Goal: Obtain resource: Download file/media

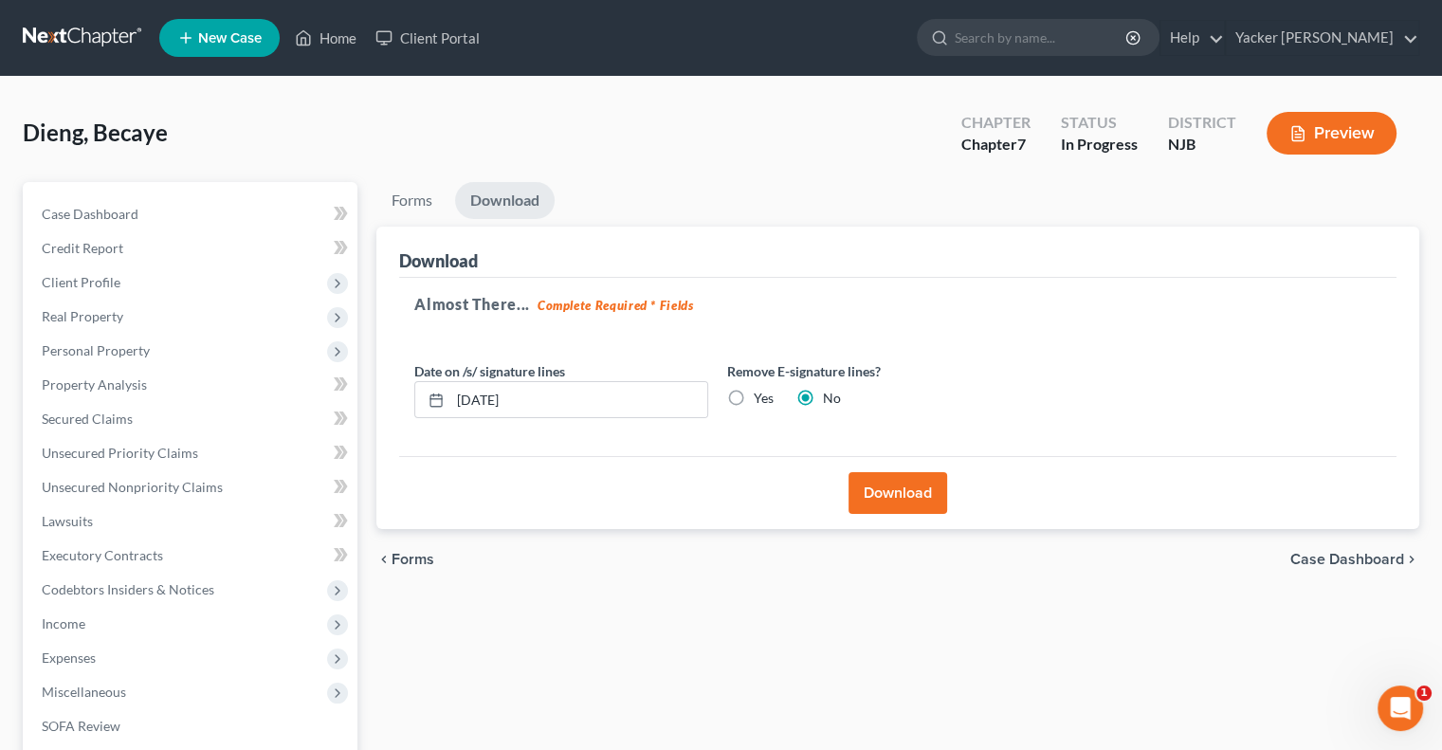
click at [253, 41] on span "New Case" at bounding box center [230, 38] width 64 height 14
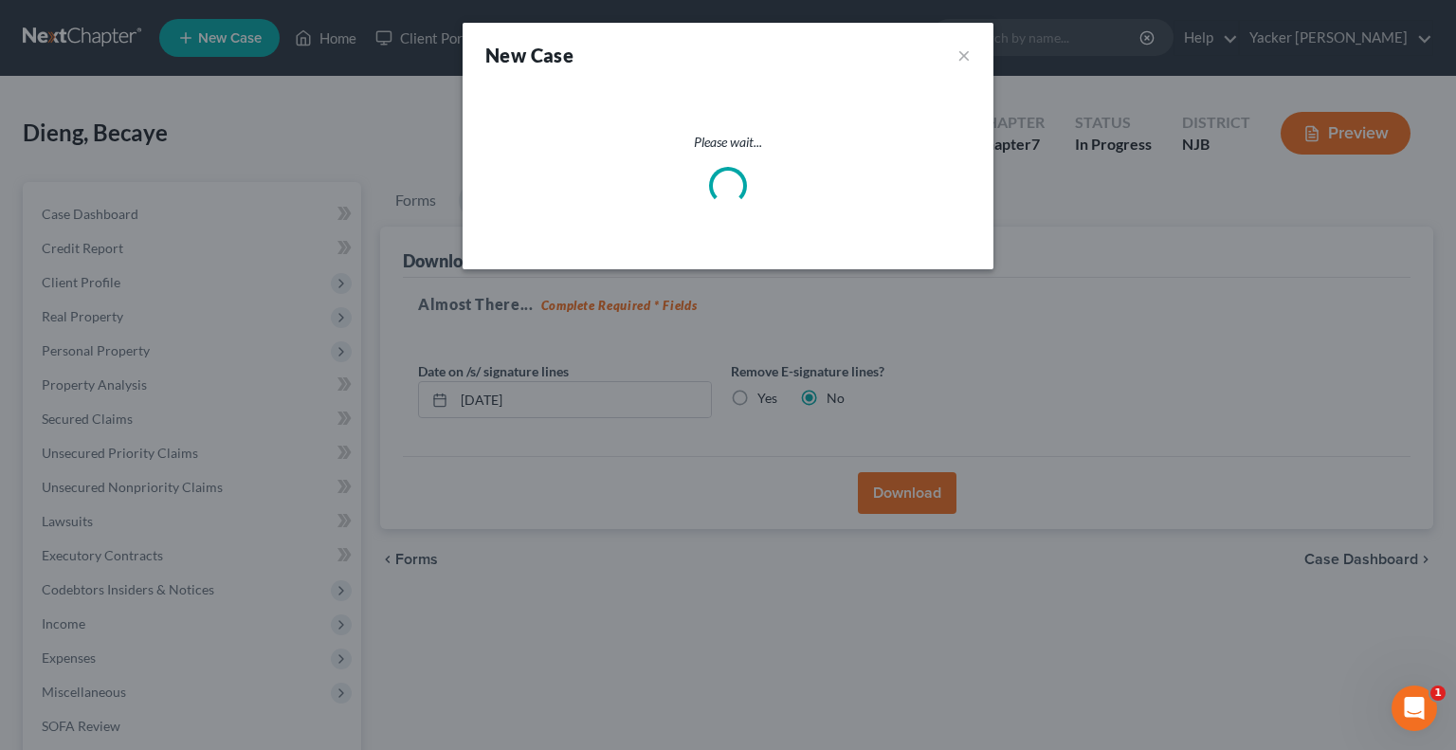
select select "51"
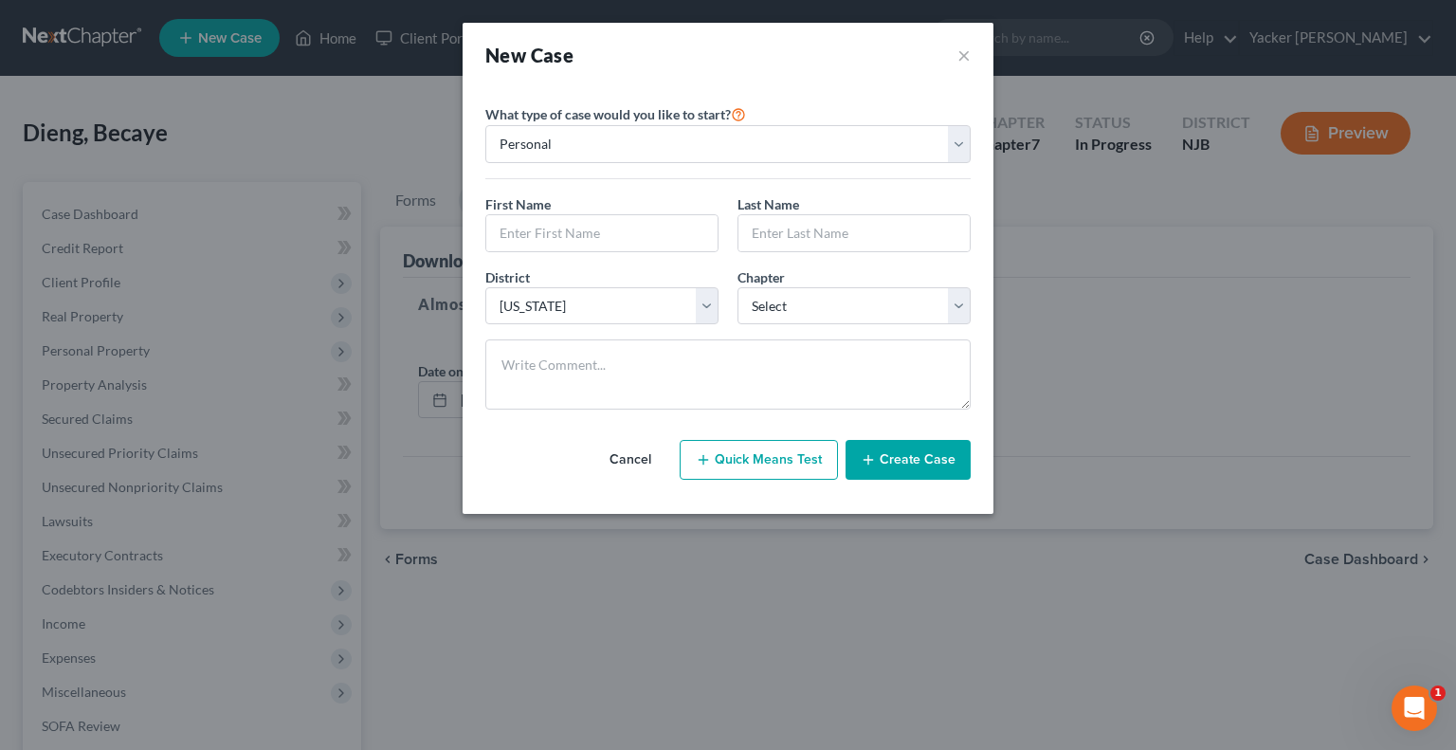
click at [641, 453] on button "Cancel" at bounding box center [630, 460] width 83 height 38
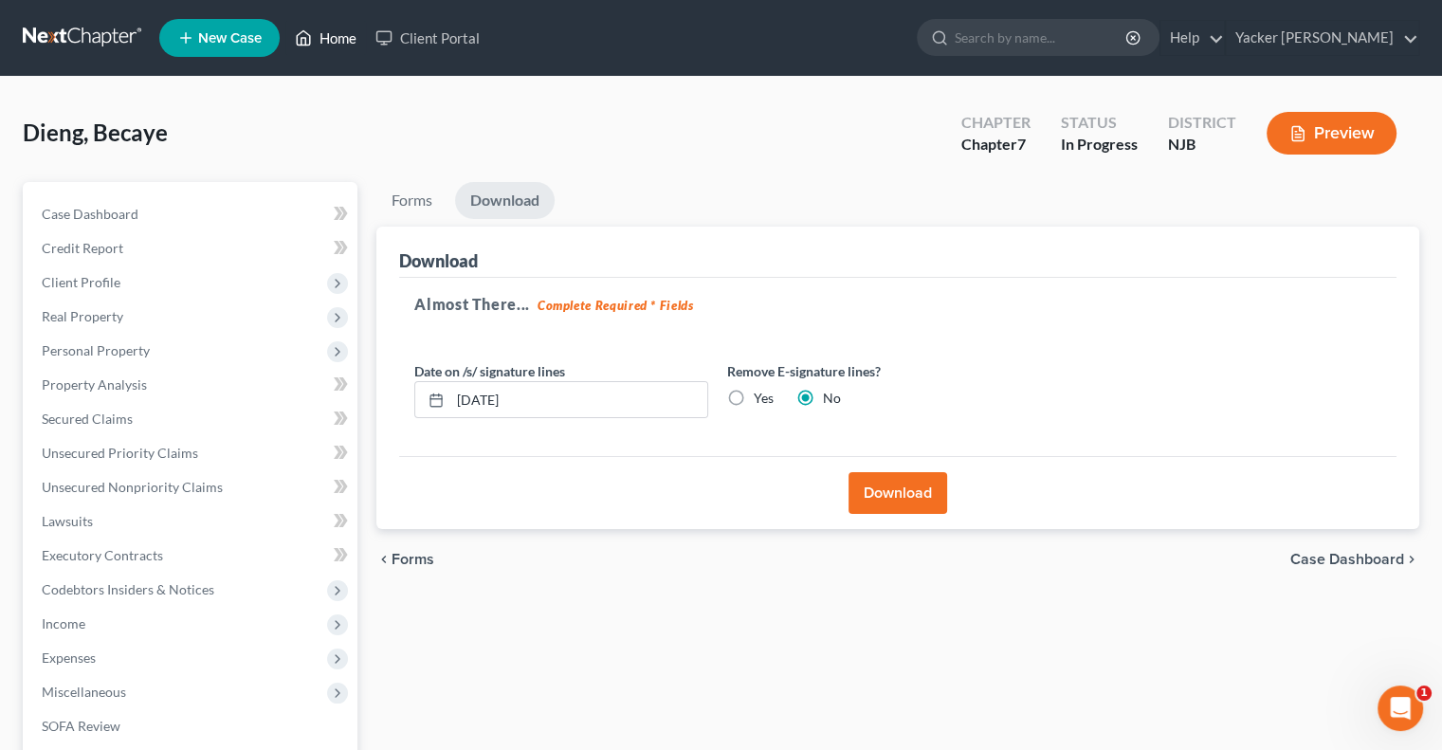
click at [328, 32] on link "Home" at bounding box center [325, 38] width 81 height 34
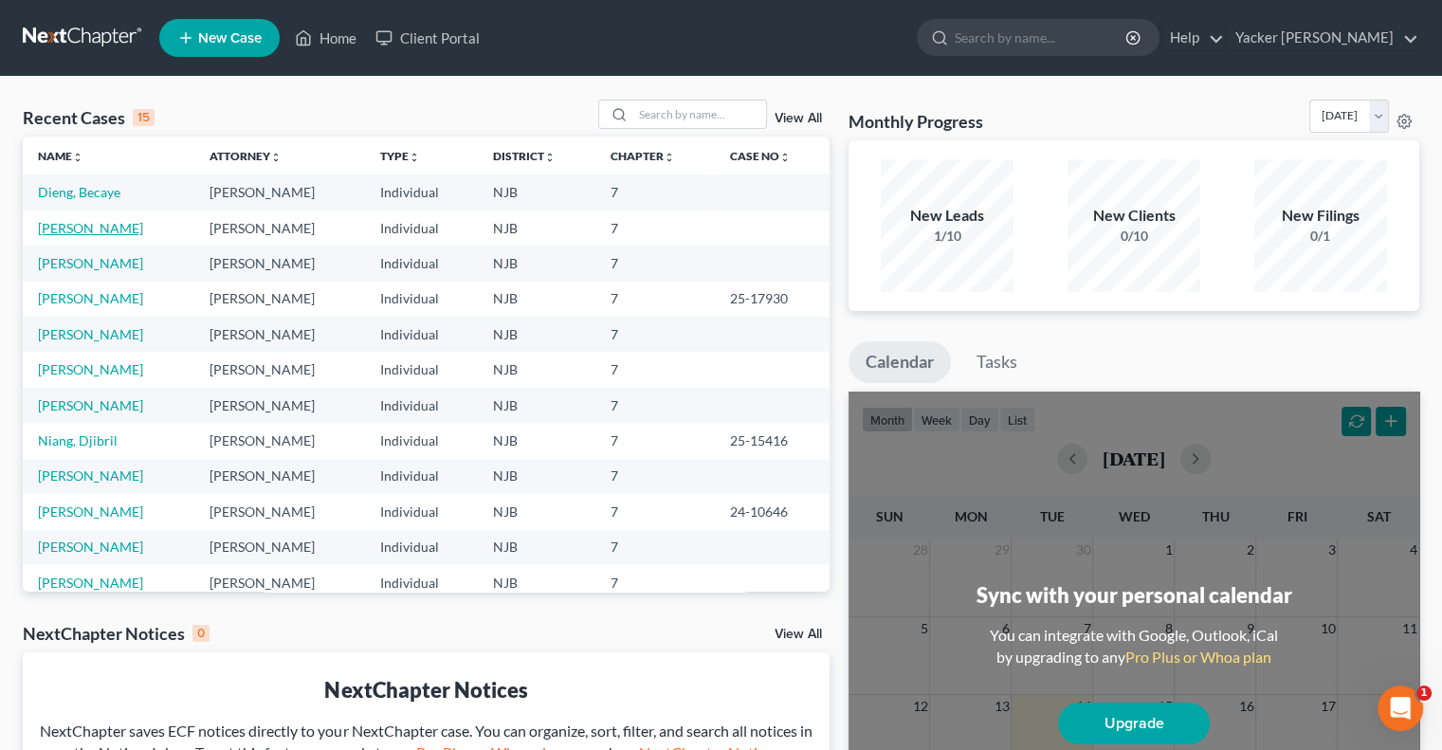
click at [109, 234] on link "[PERSON_NAME]" at bounding box center [90, 228] width 105 height 16
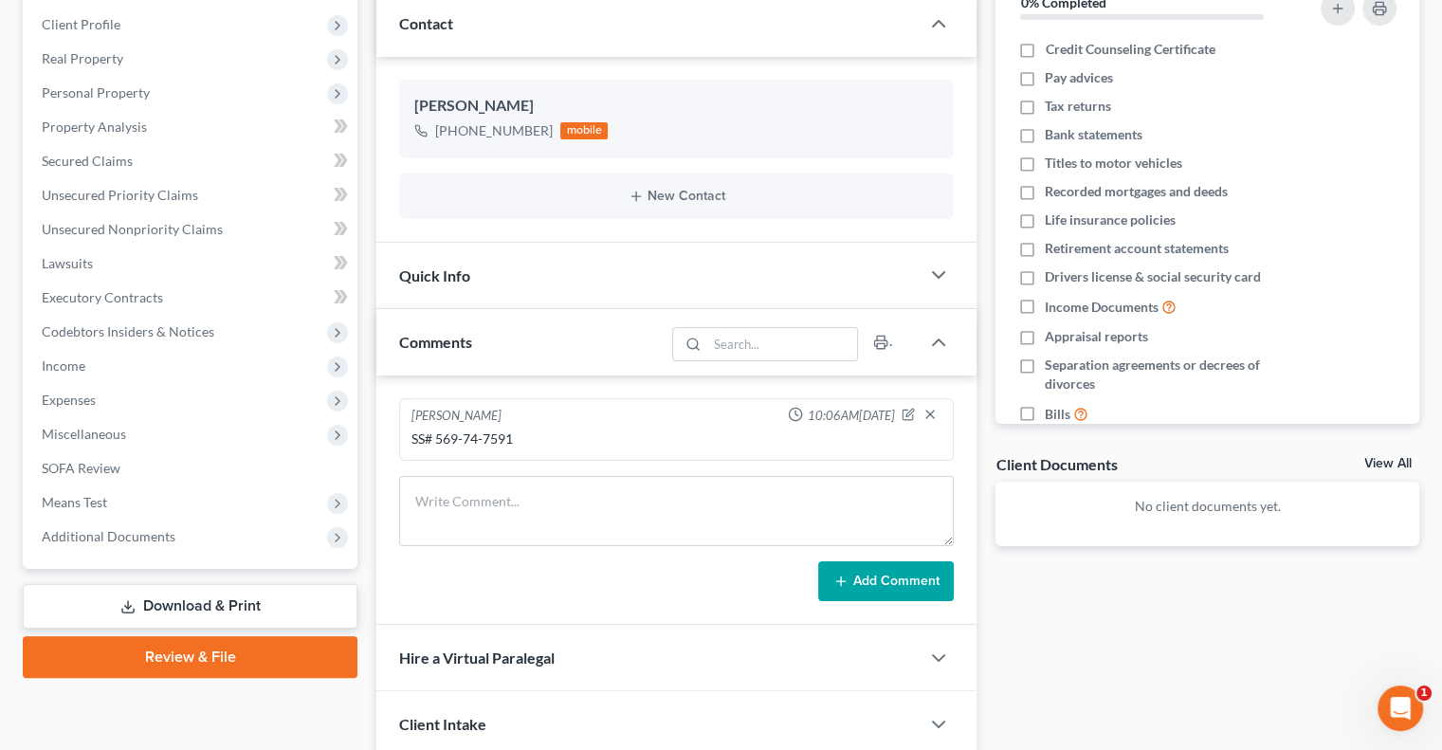
scroll to position [284, 0]
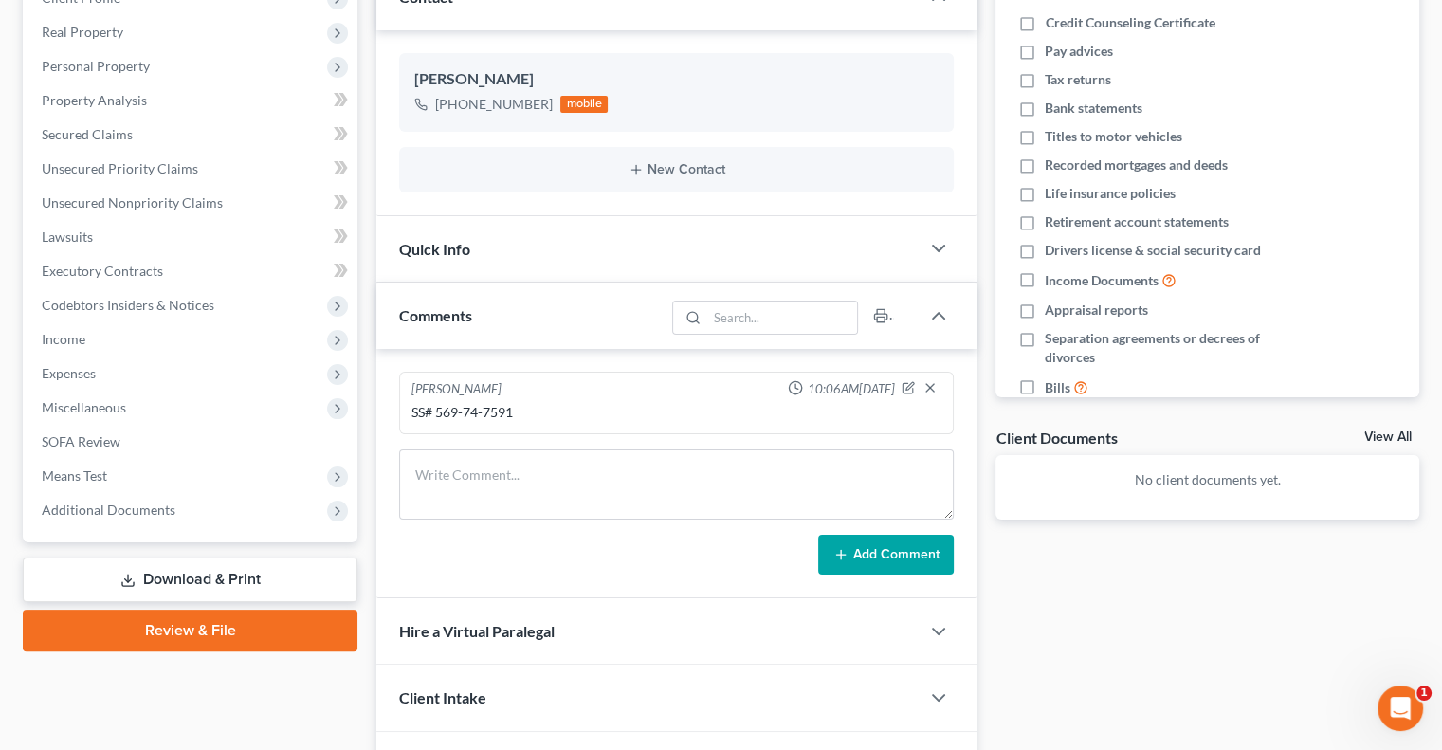
click at [231, 567] on link "Download & Print" at bounding box center [190, 580] width 335 height 45
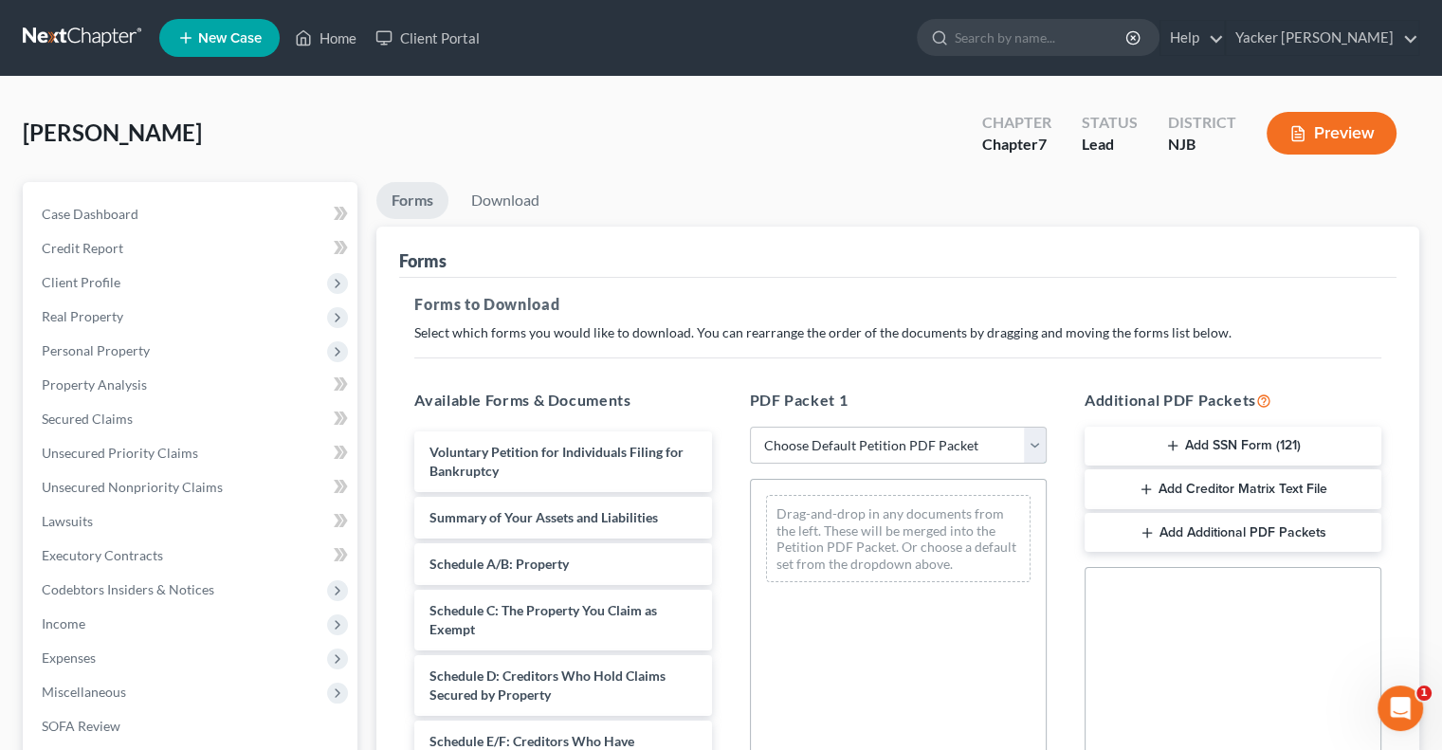
click at [1024, 439] on select "Choose Default Petition PDF Packet Complete Bankruptcy Petition (all forms and …" at bounding box center [898, 446] width 297 height 38
select select "3"
click at [750, 427] on select "Choose Default Petition PDF Packet Complete Bankruptcy Petition (all forms and …" at bounding box center [898, 446] width 297 height 38
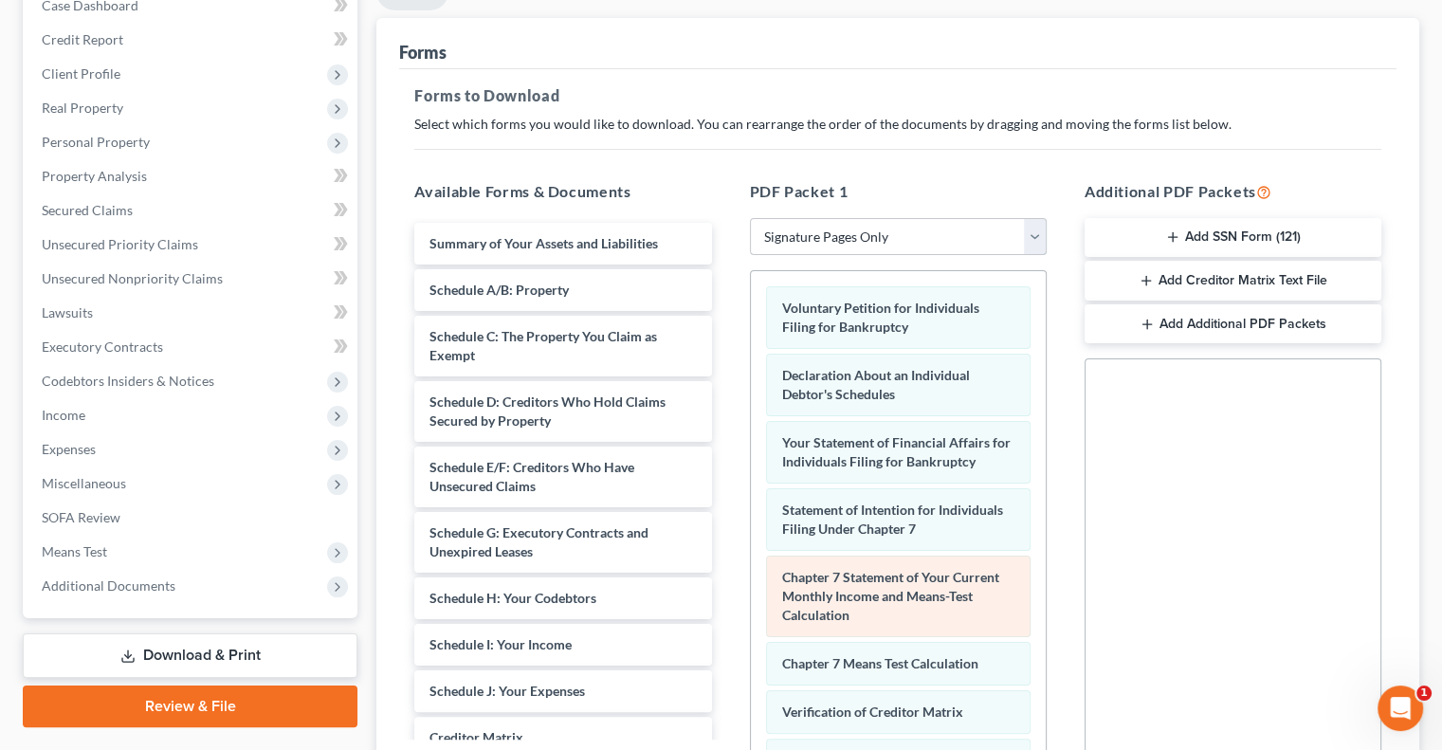
scroll to position [419, 0]
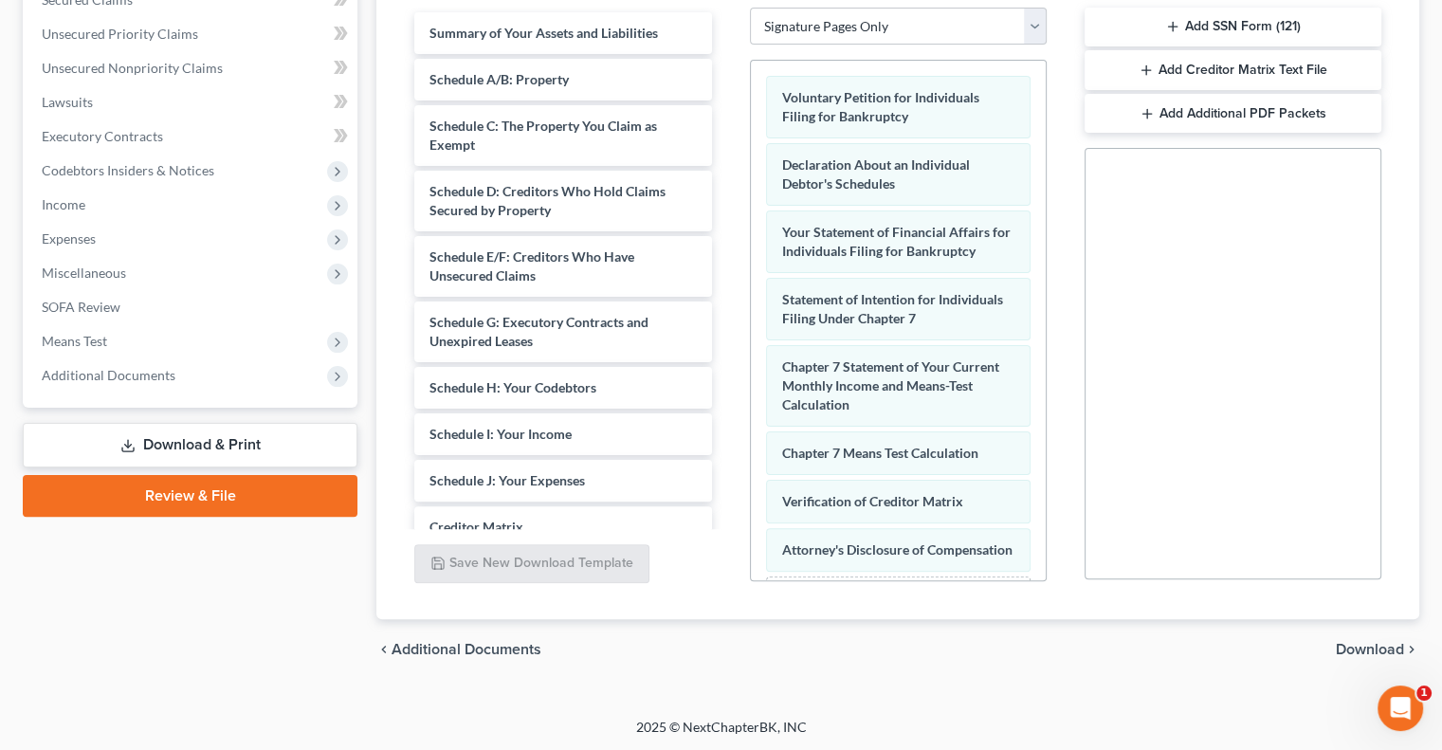
click at [1346, 643] on span "Download" at bounding box center [1370, 649] width 68 height 15
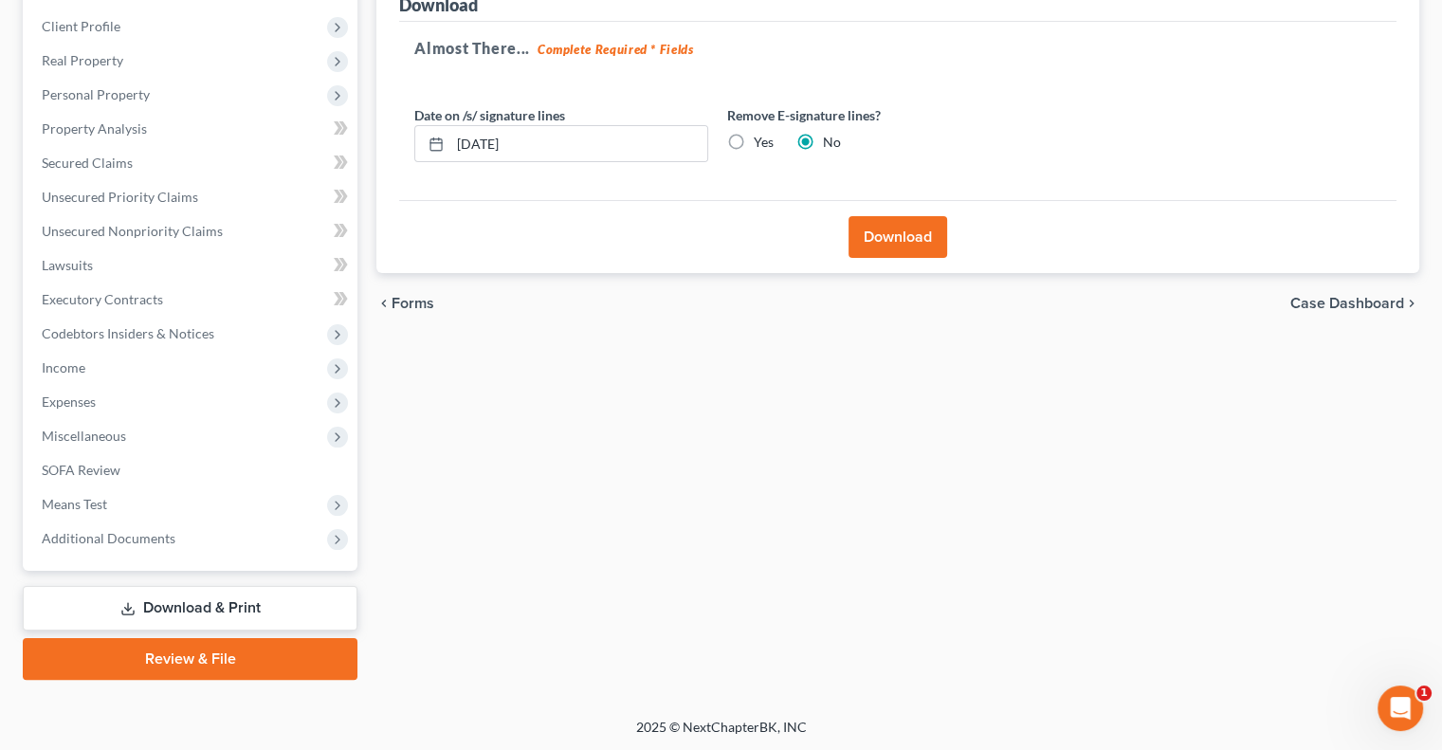
click at [869, 240] on button "Download" at bounding box center [898, 237] width 99 height 42
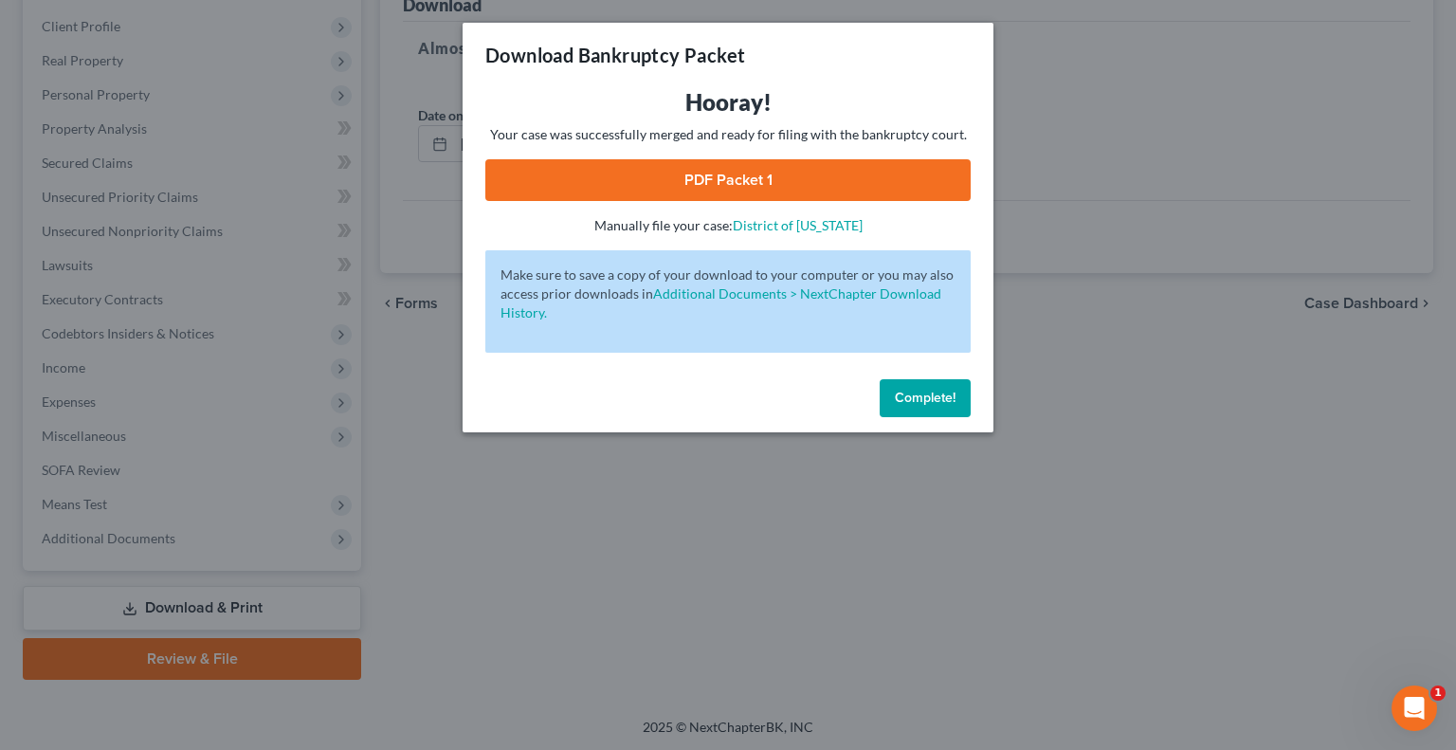
click at [759, 186] on link "PDF Packet 1" at bounding box center [727, 180] width 485 height 42
click at [910, 396] on span "Complete!" at bounding box center [925, 398] width 61 height 16
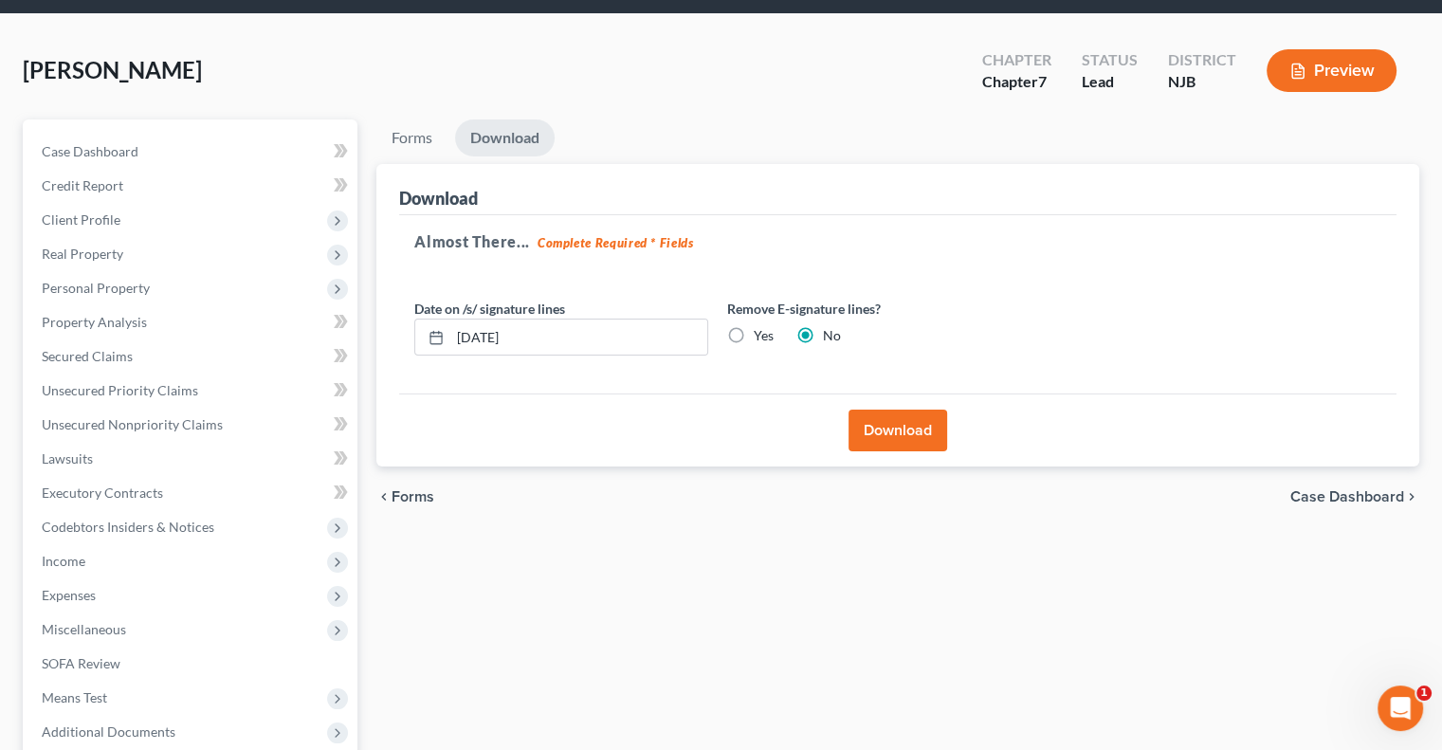
scroll to position [0, 0]
